Goal: Check status

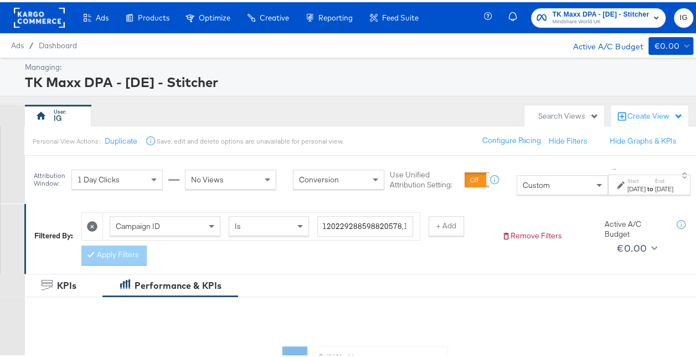
click at [664, 186] on div "[DATE]" at bounding box center [664, 186] width 18 height 9
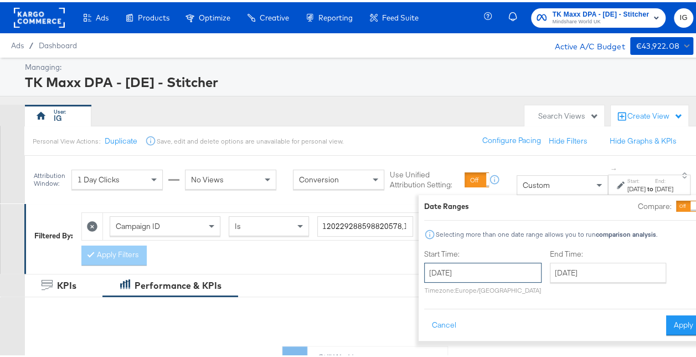
click at [493, 265] on input "[DATE]" at bounding box center [482, 270] width 117 height 20
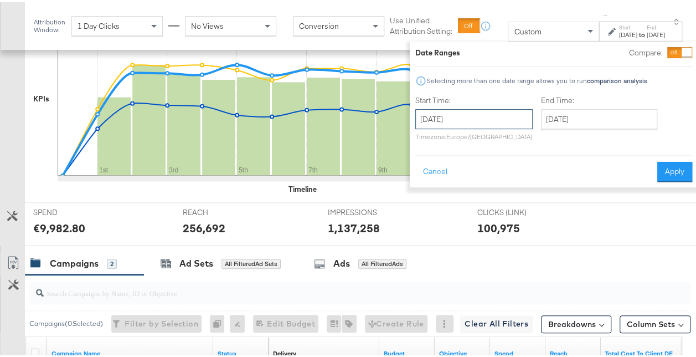
click at [492, 115] on input "[DATE]" at bounding box center [473, 117] width 117 height 20
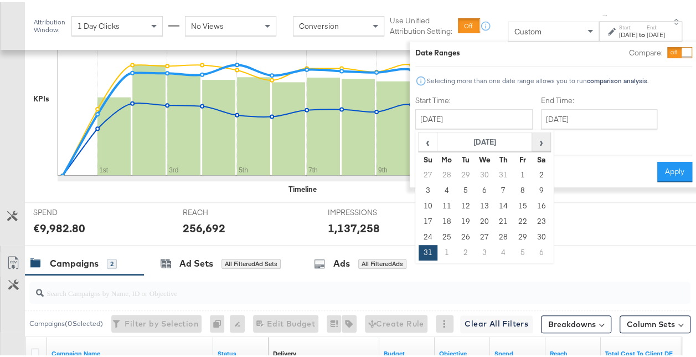
click at [533, 138] on span "›" at bounding box center [541, 139] width 17 height 17
click at [419, 188] on td "7" at bounding box center [428, 189] width 19 height 16
type input "[DATE]"
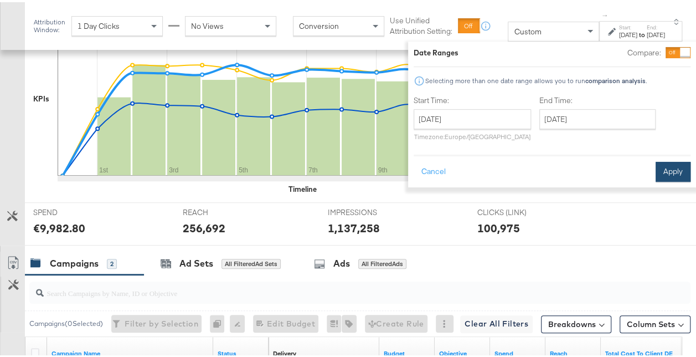
click at [656, 167] on button "Apply" at bounding box center [673, 169] width 35 height 20
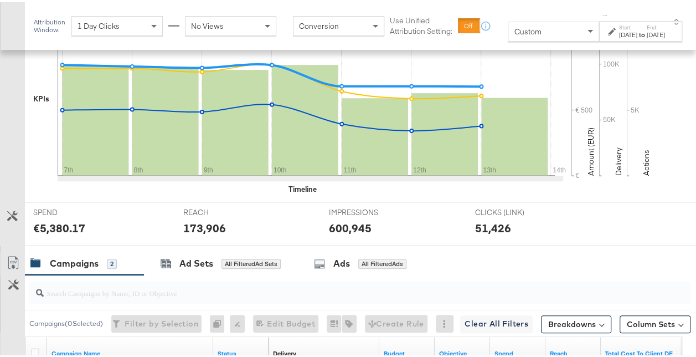
scroll to position [501, 0]
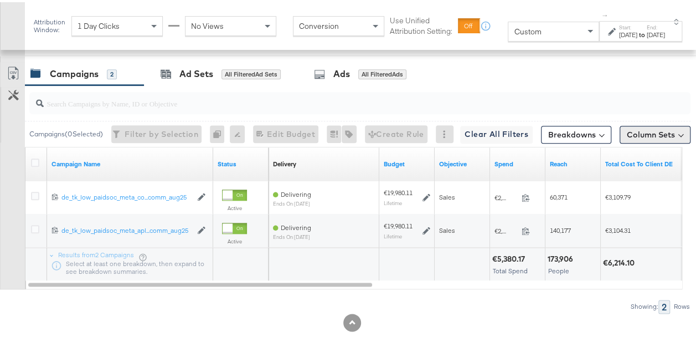
click at [638, 125] on button "Column Sets" at bounding box center [655, 132] width 71 height 18
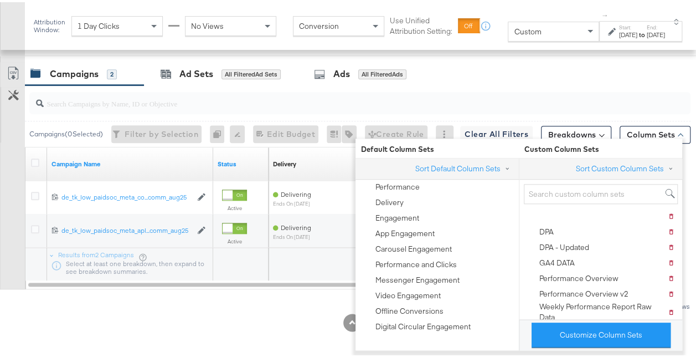
click at [323, 315] on div at bounding box center [352, 320] width 704 height 18
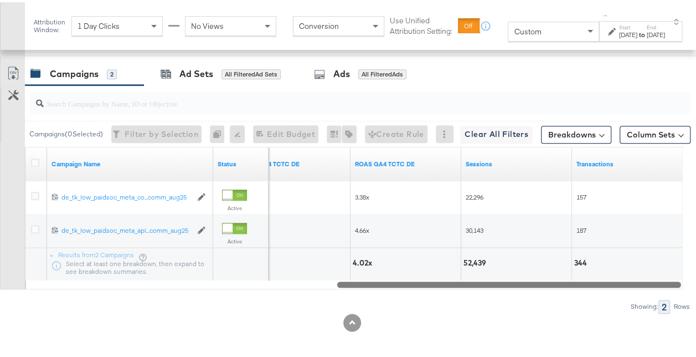
drag, startPoint x: 354, startPoint y: 281, endPoint x: 697, endPoint y: 278, distance: 342.8
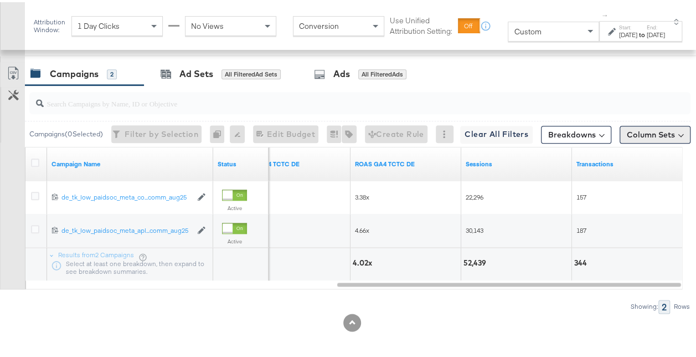
click at [620, 128] on button "Column Sets" at bounding box center [655, 132] width 71 height 18
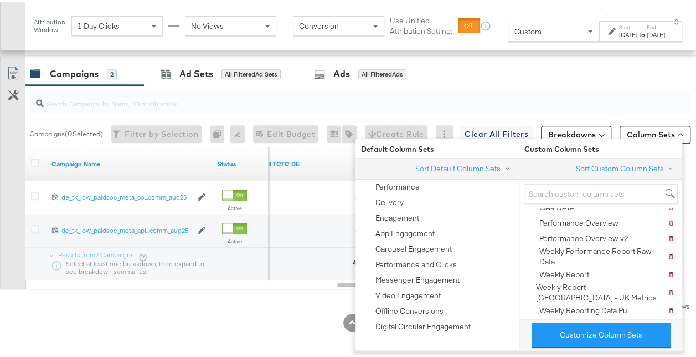
scroll to position [73, 0]
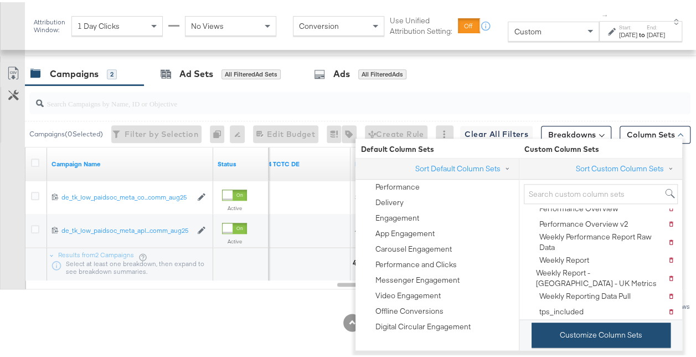
click at [593, 332] on button "Customize Column Sets" at bounding box center [601, 332] width 139 height 25
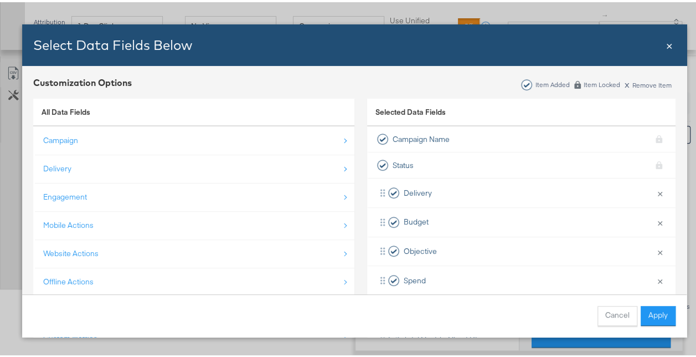
scroll to position [14, 0]
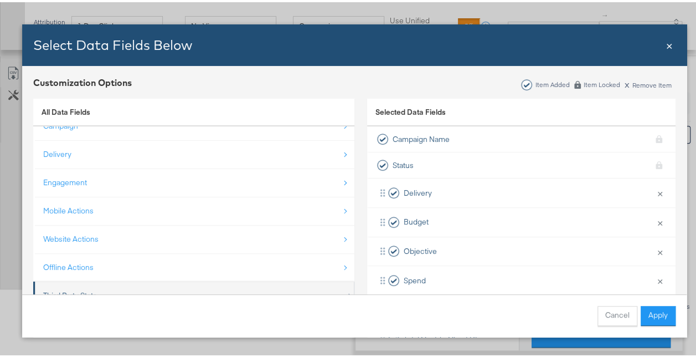
click at [112, 286] on div "Third Party Stats" at bounding box center [194, 293] width 303 height 23
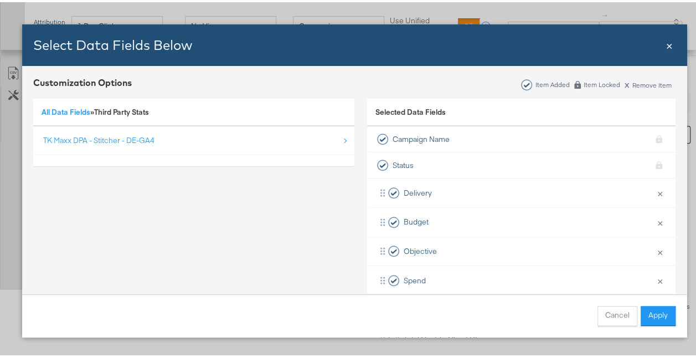
scroll to position [0, 0]
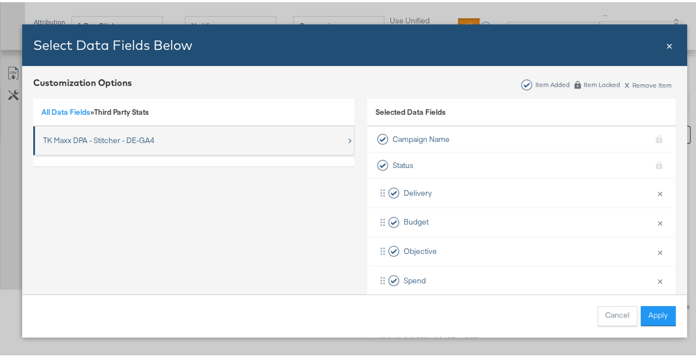
click at [95, 140] on div "TK Maxx DPA - Stitcher - DE-GA4" at bounding box center [98, 138] width 111 height 11
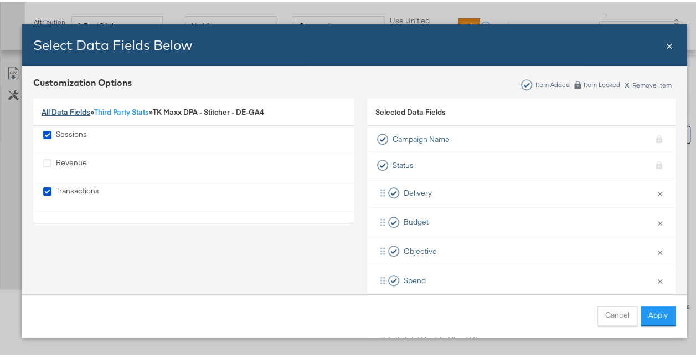
click at [65, 111] on link "All Data Fields" at bounding box center [66, 110] width 49 height 10
